Goal: Task Accomplishment & Management: Use online tool/utility

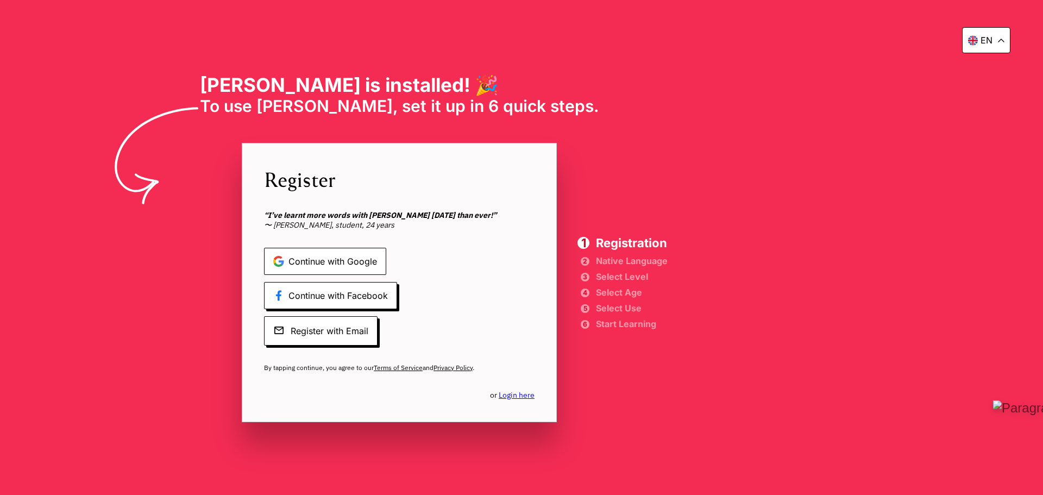
click at [386, 263] on span "Continue with Google" at bounding box center [325, 261] width 122 height 27
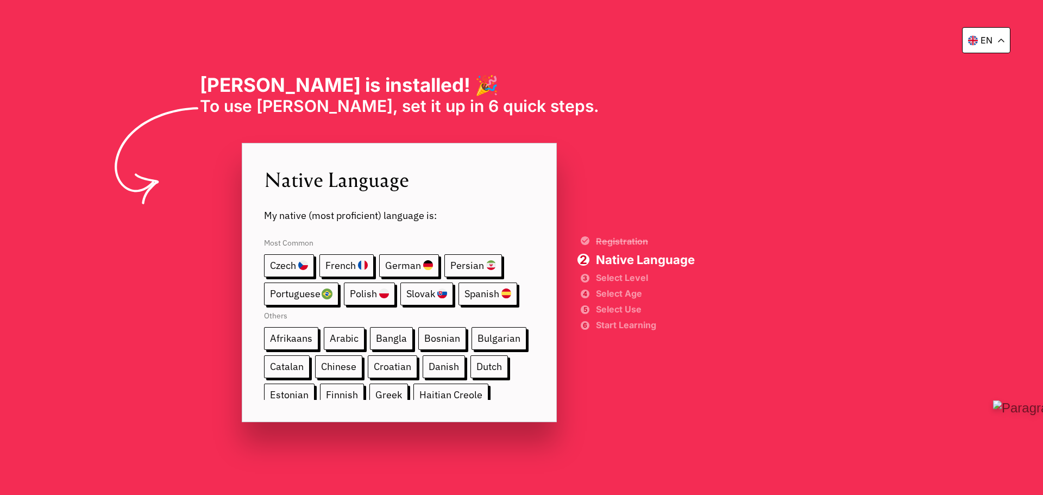
click at [798, 210] on div "en [PERSON_NAME] is installed! 🎉 To use [PERSON_NAME], set it up in 6 quick ste…" at bounding box center [399, 247] width 798 height 495
click at [1002, 41] on icon at bounding box center [1001, 41] width 7 height 4
click at [985, 72] on p "en" at bounding box center [986, 71] width 12 height 11
click at [301, 116] on div "[PERSON_NAME] is installed! 🎉 To use [PERSON_NAME], set it up in 6 quick steps." at bounding box center [399, 94] width 399 height 42
drag, startPoint x: 940, startPoint y: 444, endPoint x: 929, endPoint y: 430, distance: 17.8
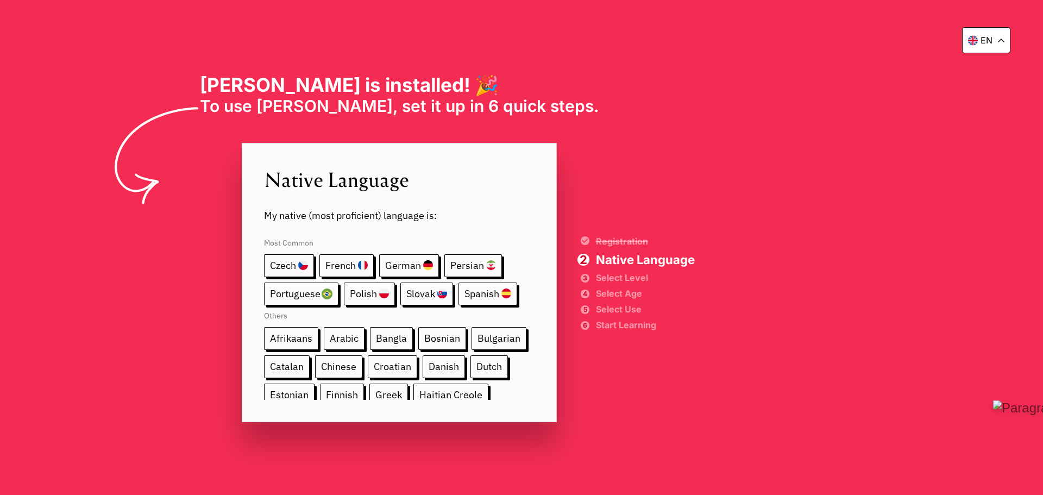
click at [798, 444] on div "en [PERSON_NAME] is installed! 🎉 To use [PERSON_NAME], set it up in 6 quick ste…" at bounding box center [399, 247] width 798 height 495
click at [426, 242] on span "Most Common" at bounding box center [399, 240] width 271 height 27
click at [426, 246] on span "Most Common" at bounding box center [399, 240] width 271 height 27
